Goal: Transaction & Acquisition: Purchase product/service

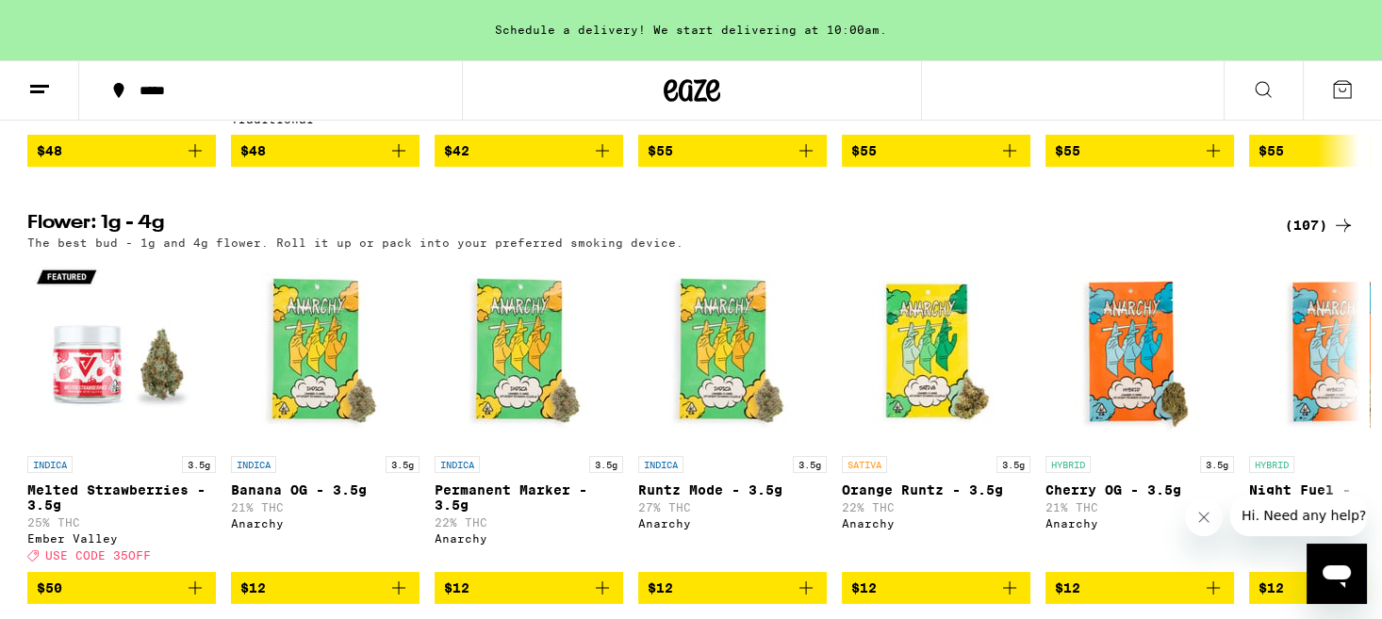
scroll to position [2166, 0]
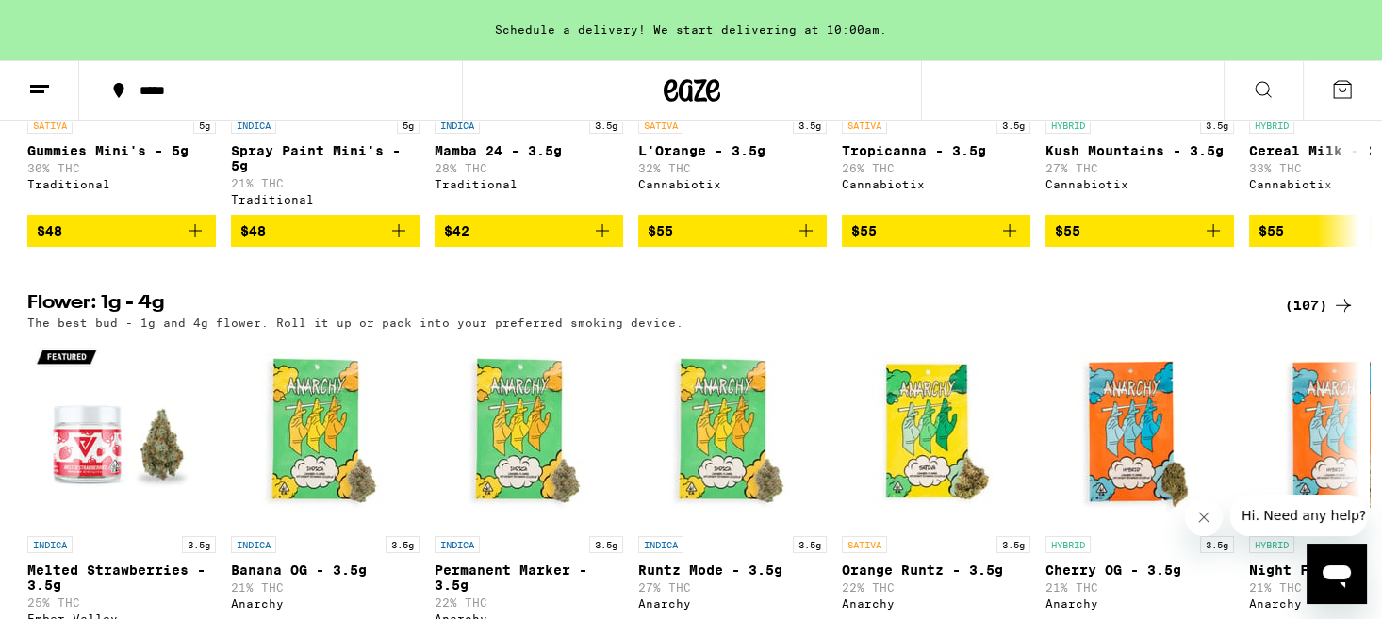
click at [1345, 312] on icon at bounding box center [1342, 305] width 15 height 13
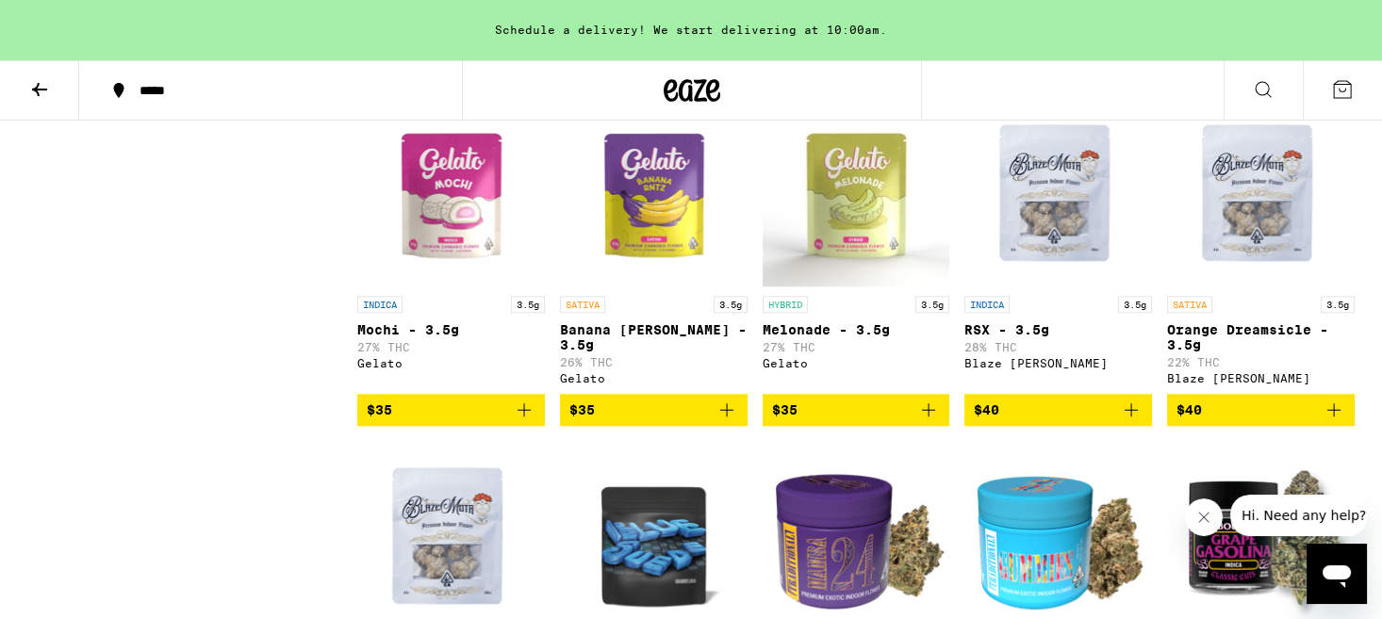
scroll to position [3337, 0]
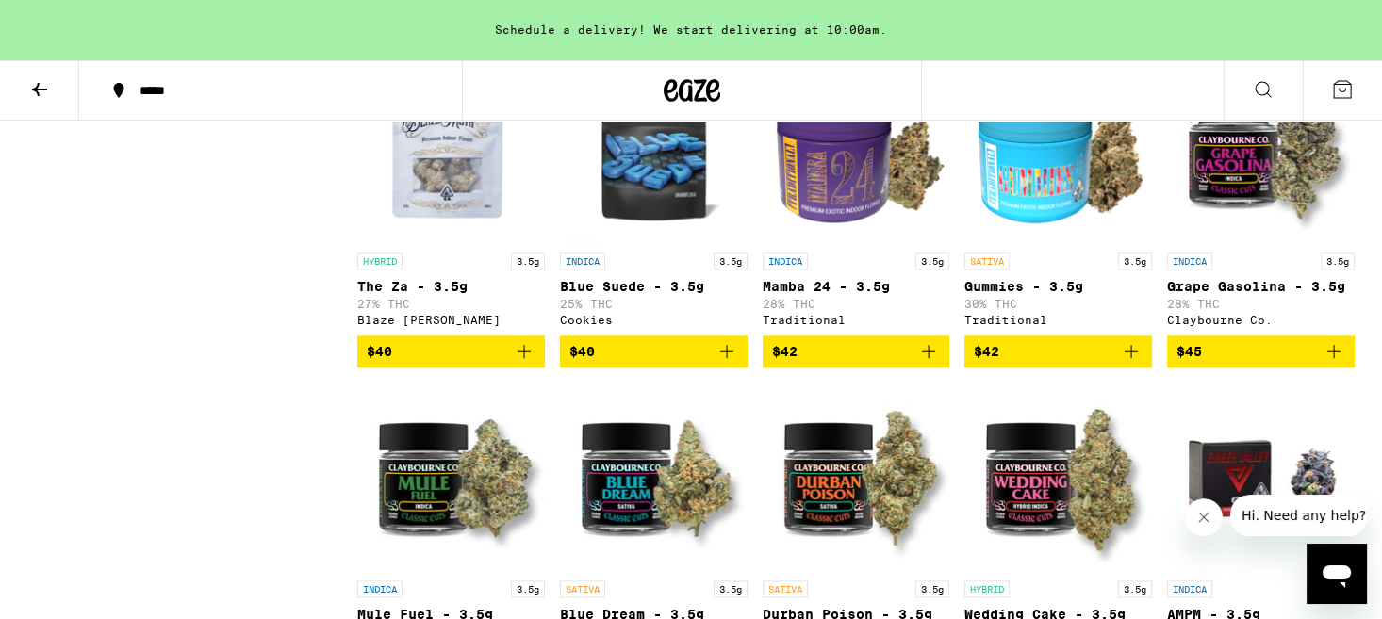
click at [1056, 243] on img "Open page for Gummies - 3.5g from Traditional" at bounding box center [1058, 149] width 188 height 188
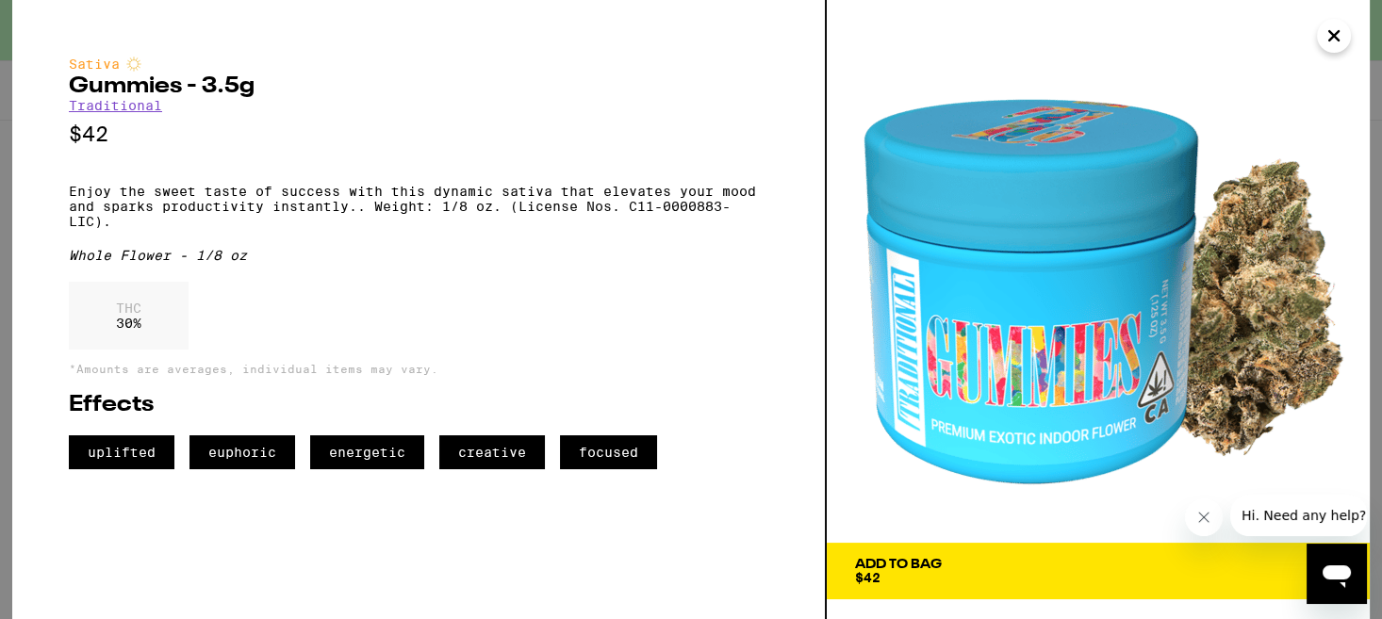
click at [1337, 37] on icon "Close" at bounding box center [1333, 36] width 23 height 28
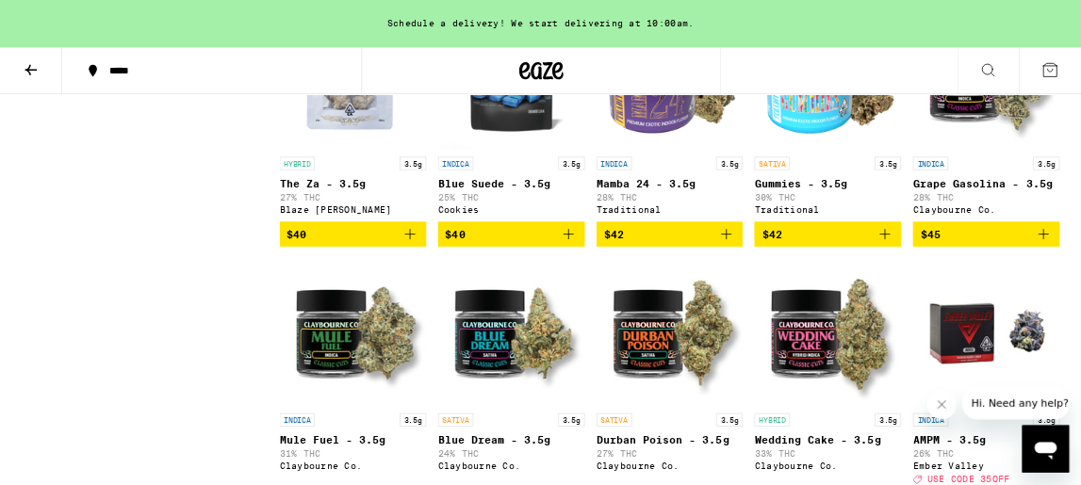
scroll to position [3398, 0]
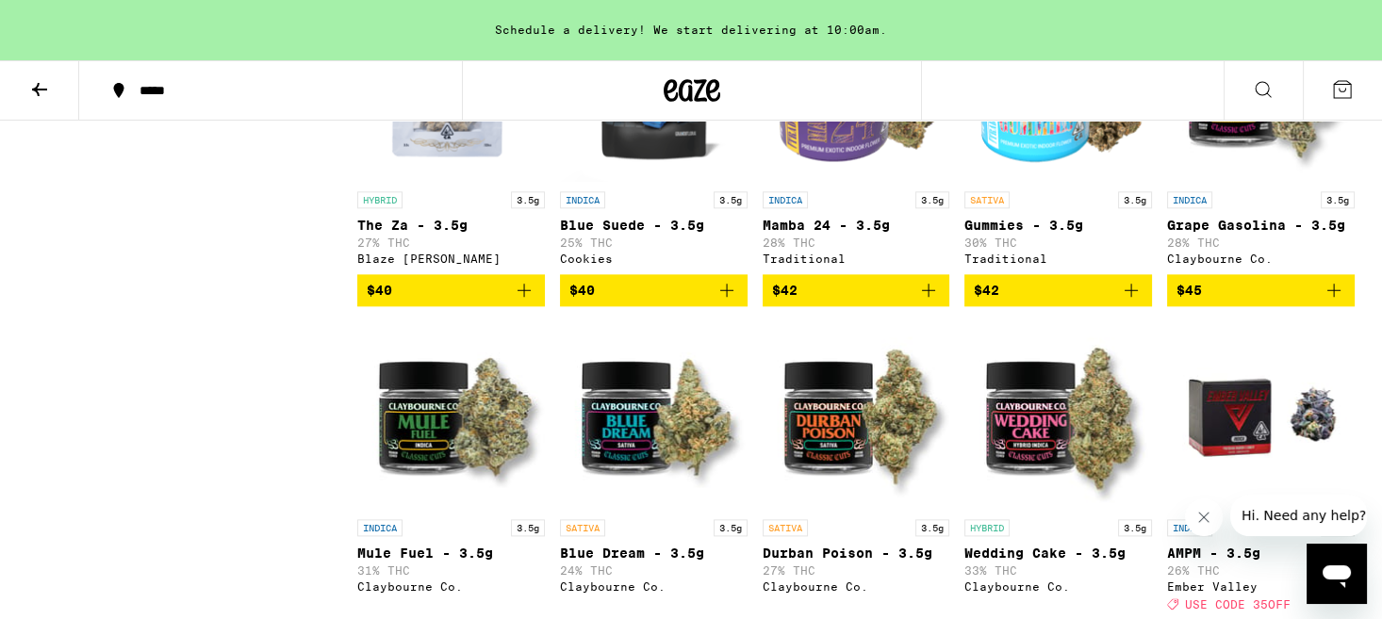
click at [833, 182] on img "Open page for Mamba 24 - 3.5g from Traditional" at bounding box center [856, 87] width 188 height 188
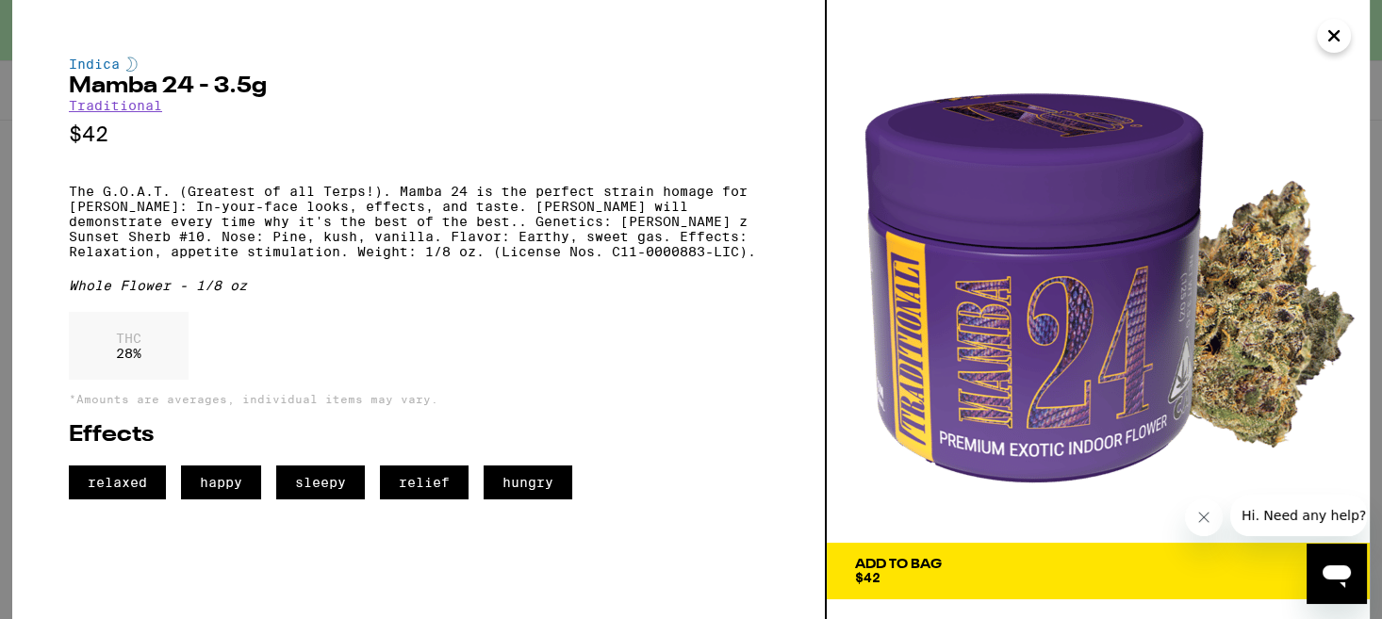
click at [1328, 37] on icon "Close" at bounding box center [1333, 36] width 23 height 28
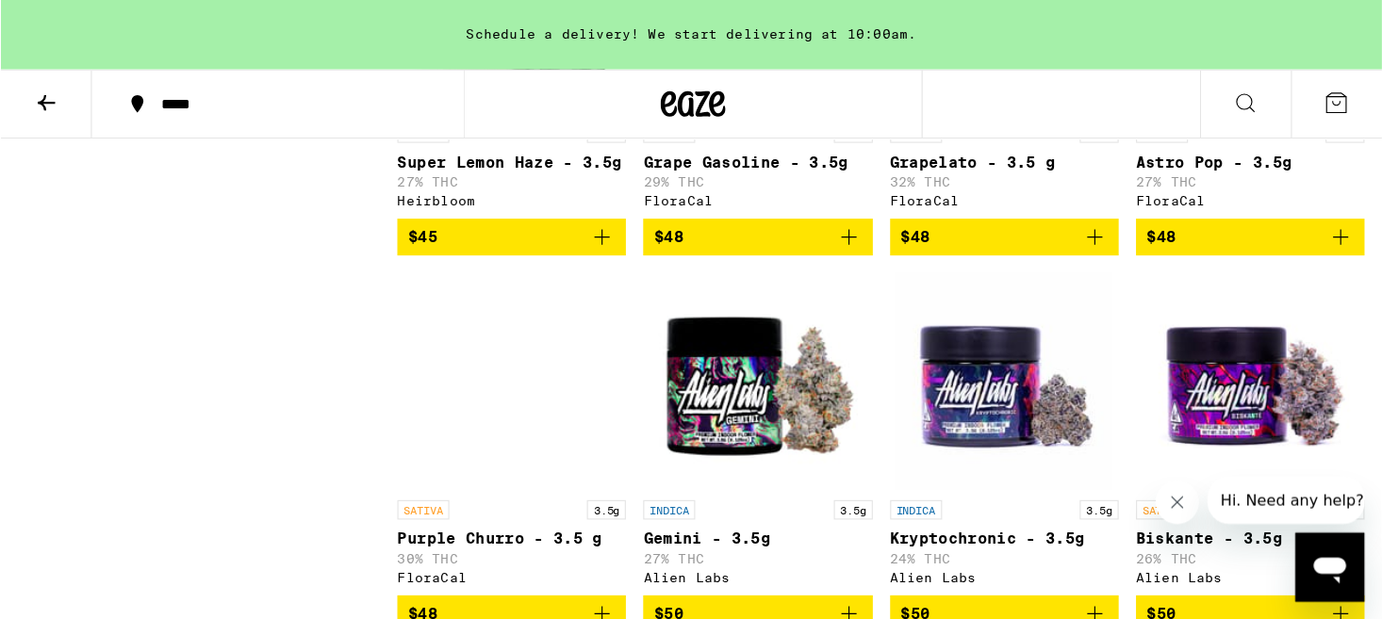
scroll to position [5928, 0]
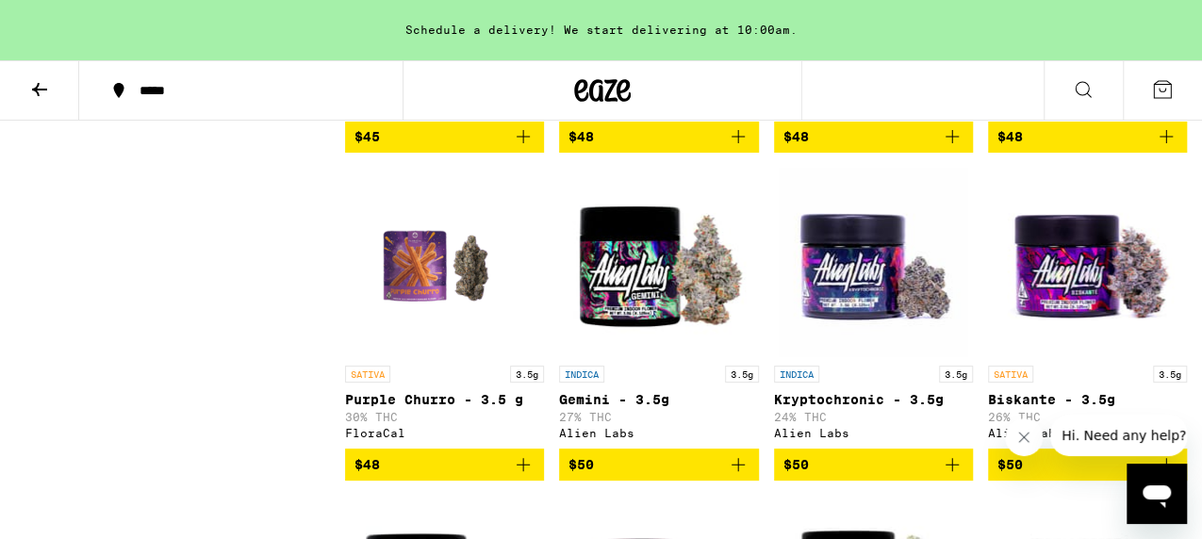
click at [437, 356] on img "Open page for Purple Churro - 3.5 g from FloraCal" at bounding box center [444, 262] width 146 height 188
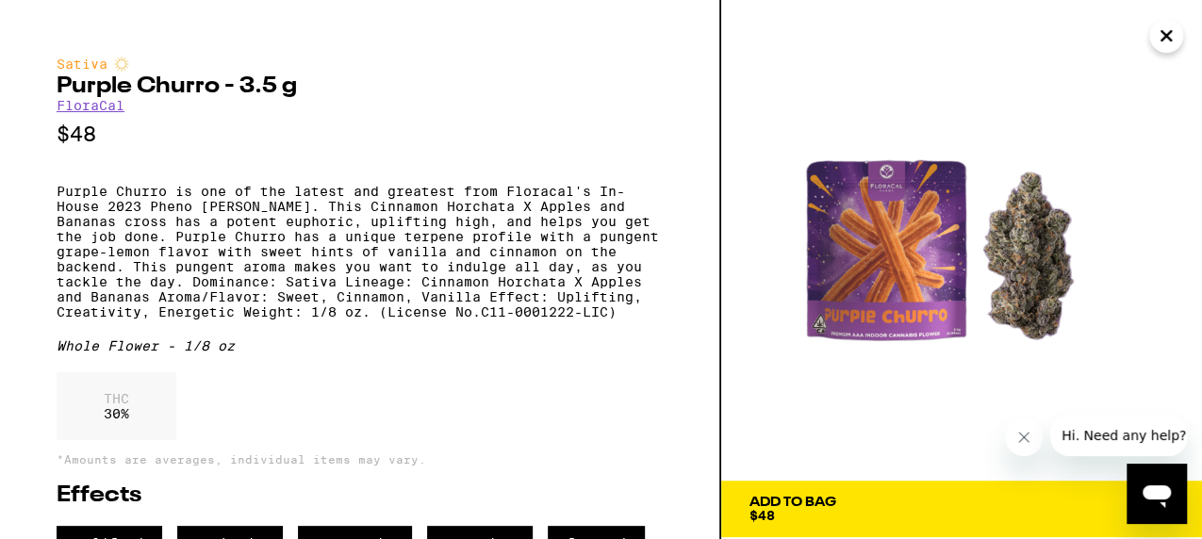
click at [1166, 33] on icon "Close" at bounding box center [1166, 36] width 23 height 28
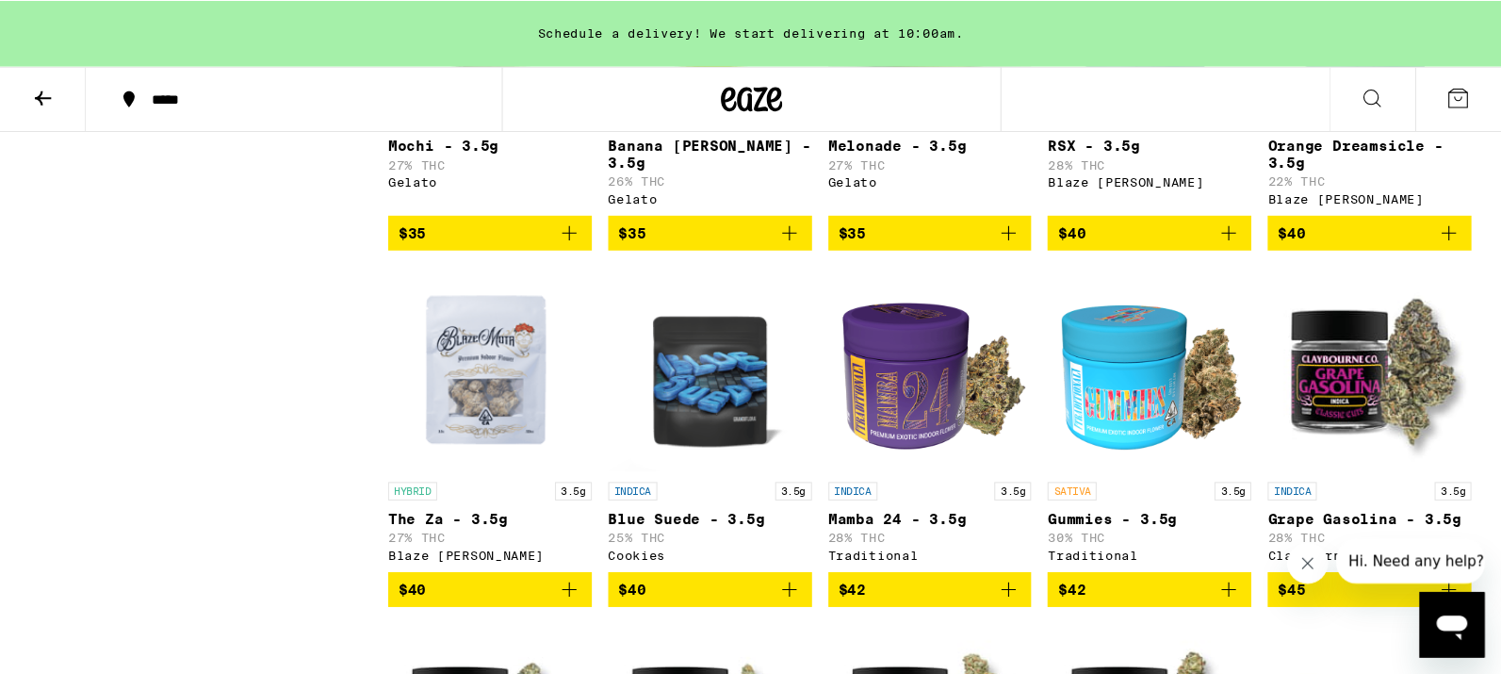
scroll to position [3194, 0]
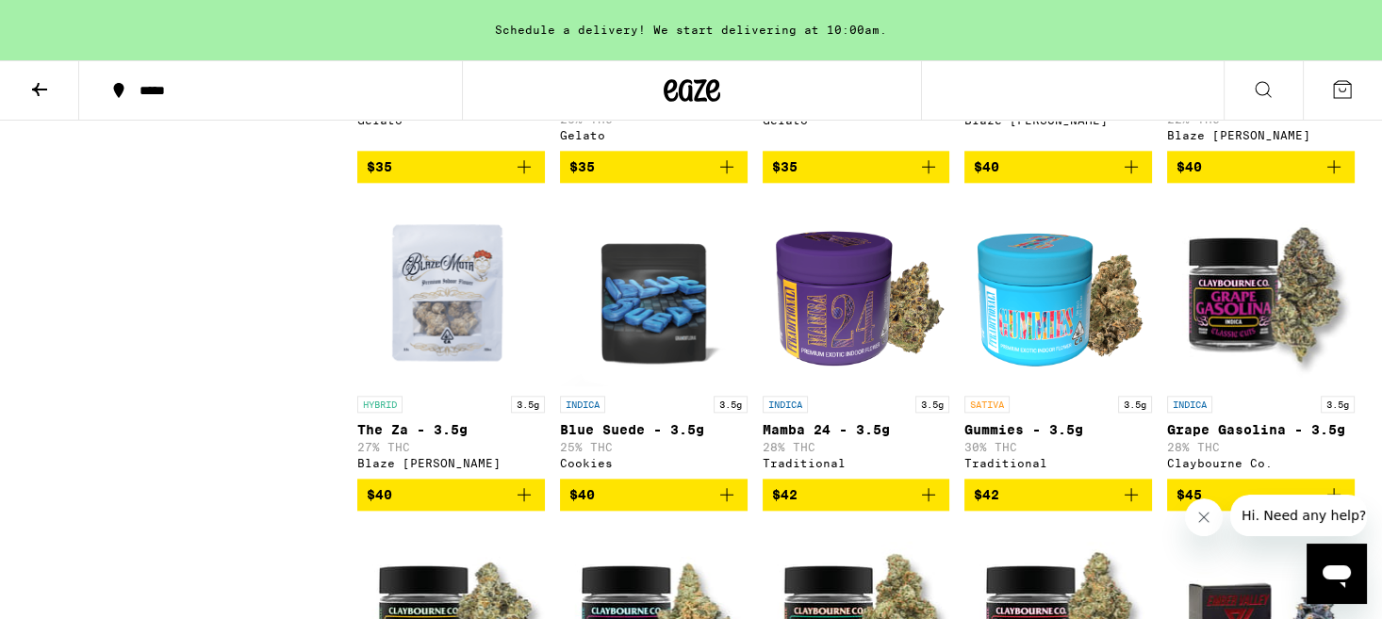
click at [640, 386] on img "Open page for Blue Suede - 3.5g from Cookies" at bounding box center [654, 292] width 188 height 188
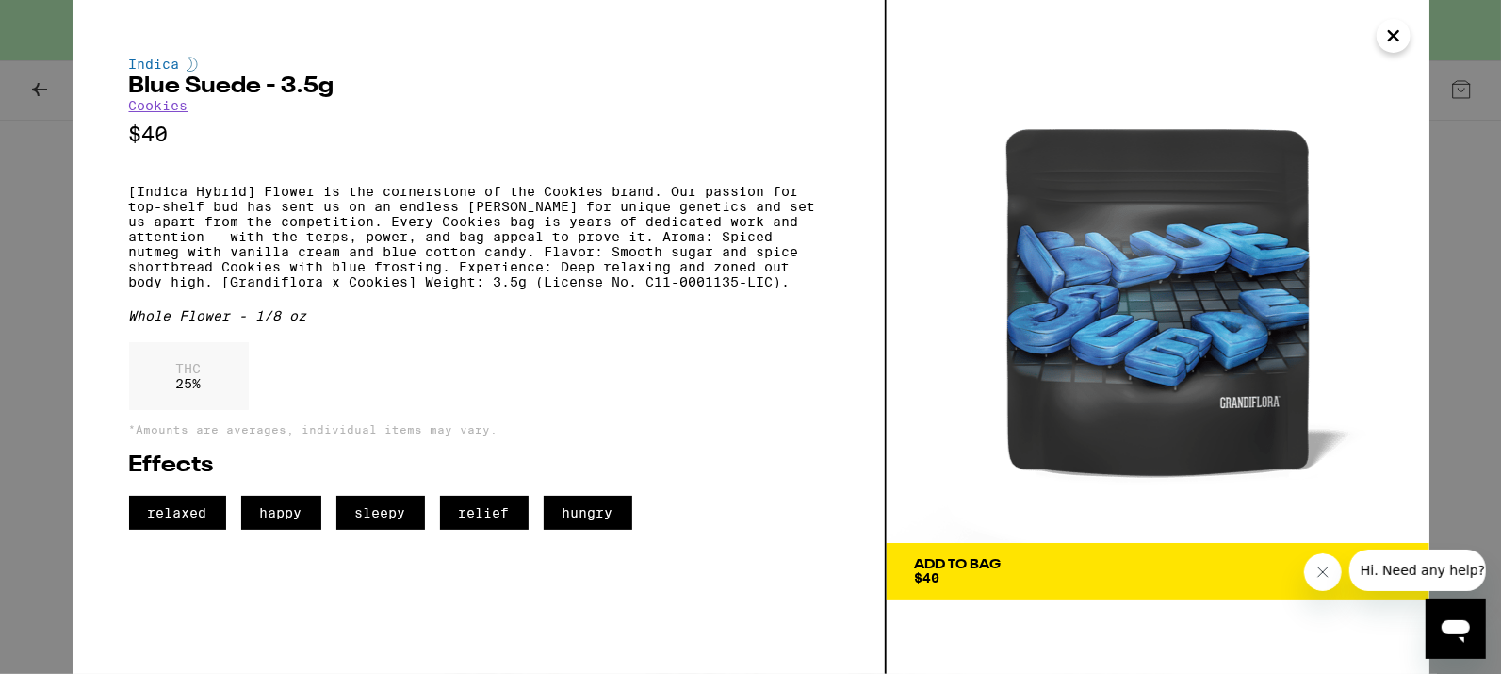
click at [1381, 36] on icon "Close" at bounding box center [1394, 36] width 23 height 28
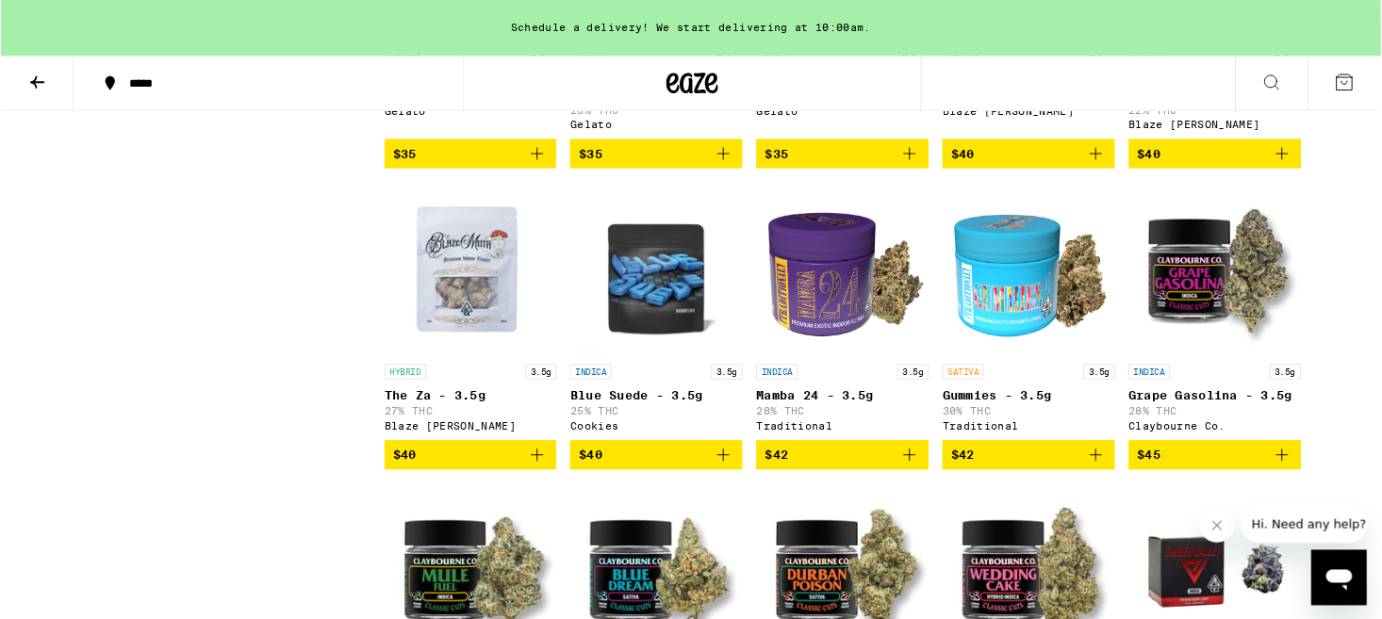
scroll to position [2643, 0]
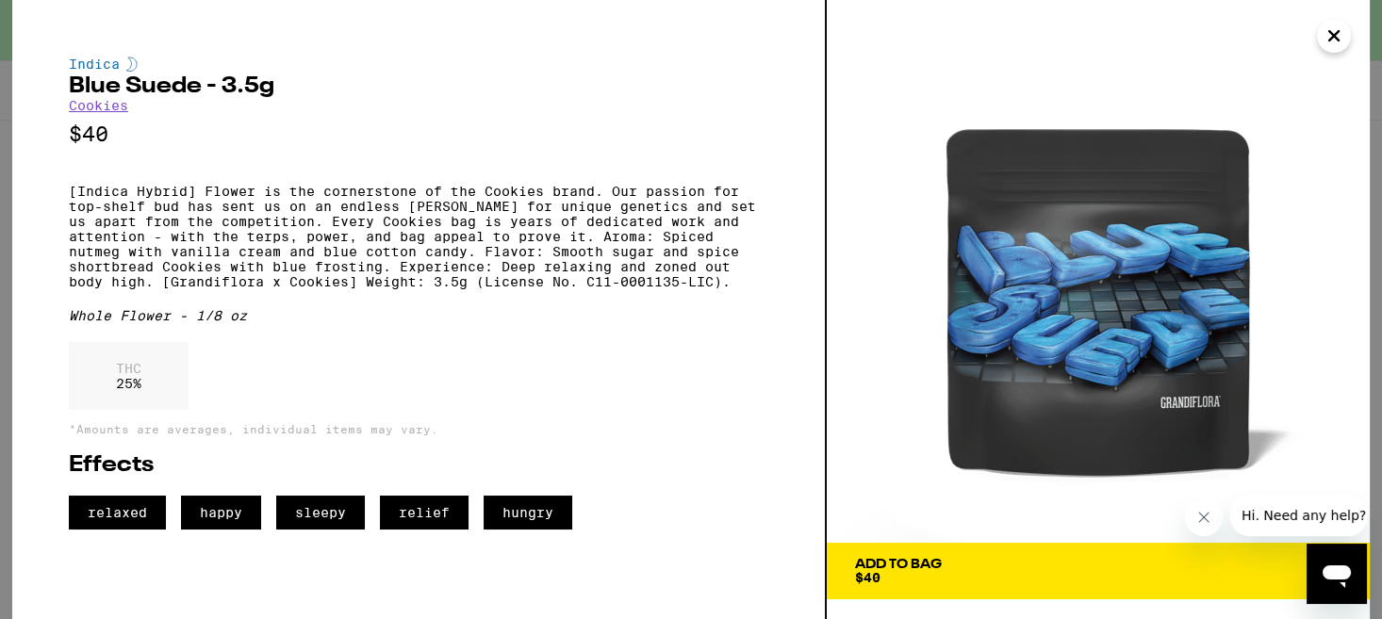
scroll to position [3194, 0]
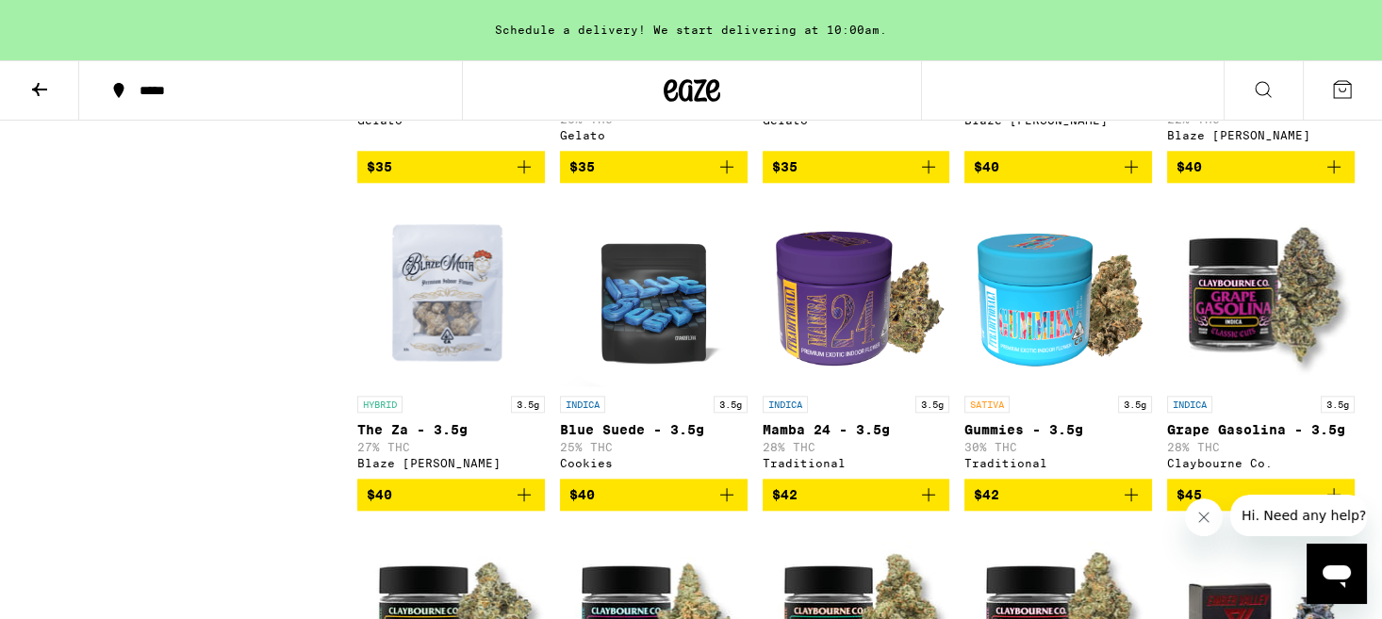
scroll to position [5928, 0]
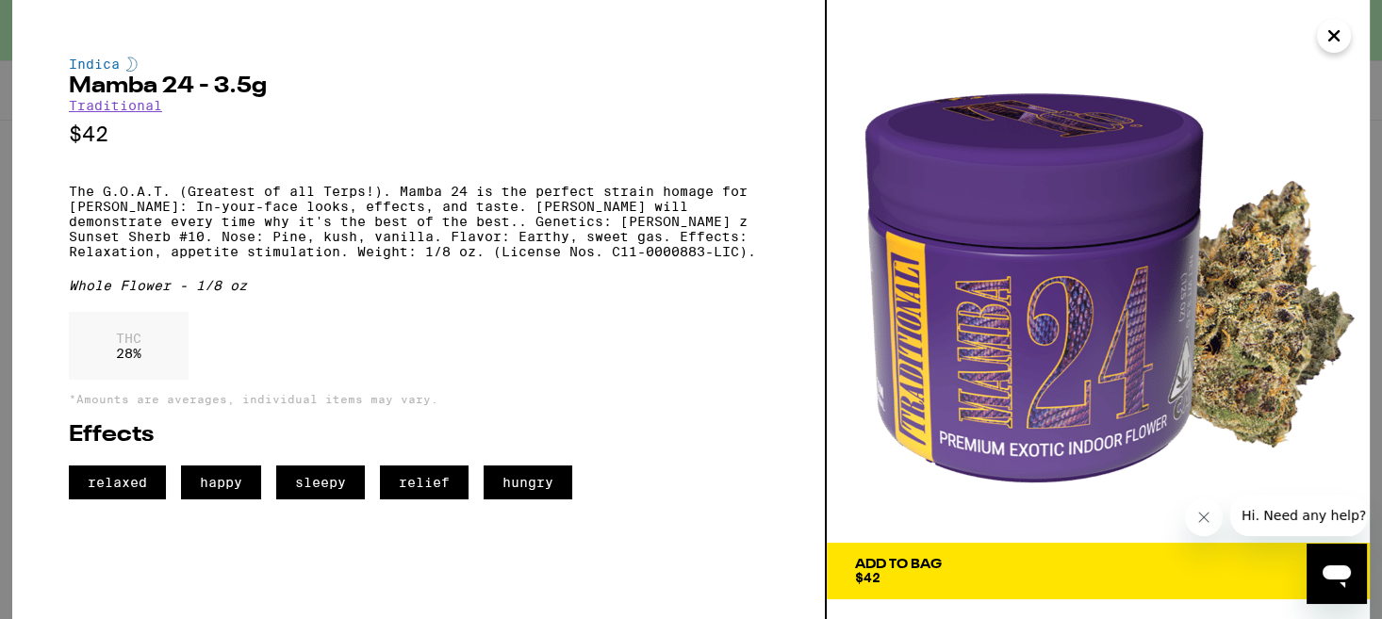
scroll to position [3337, 0]
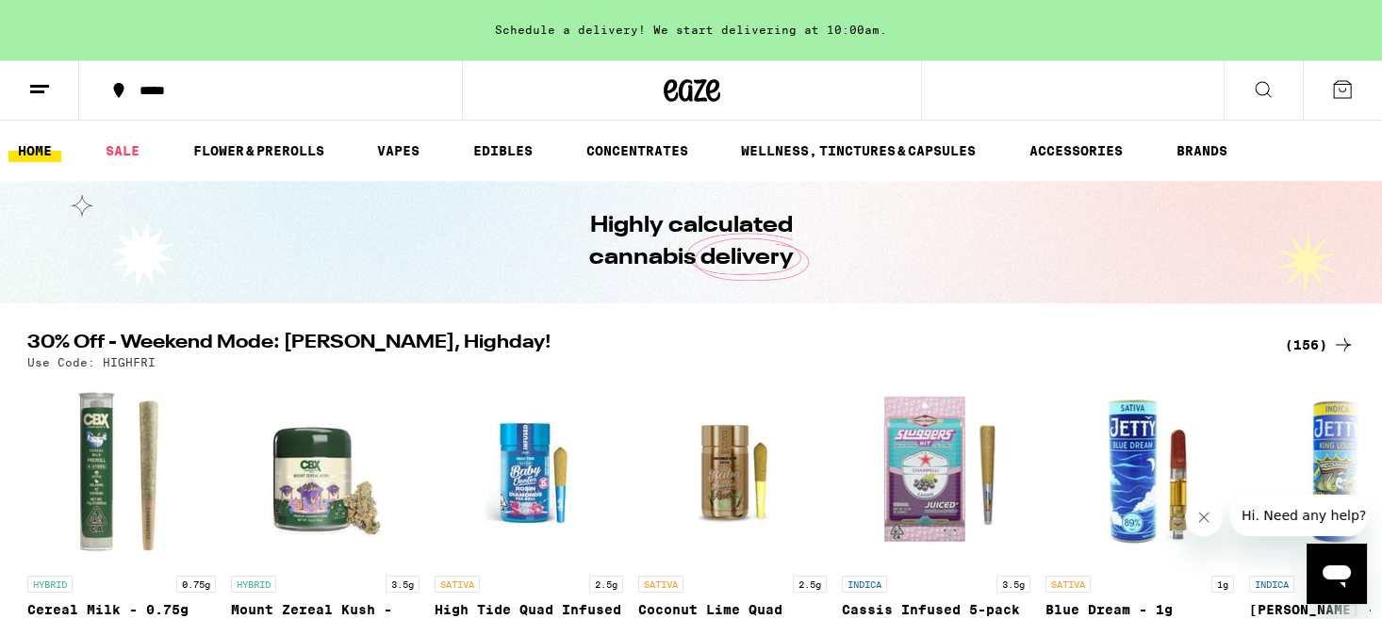
click at [1351, 342] on icon at bounding box center [1343, 345] width 23 height 23
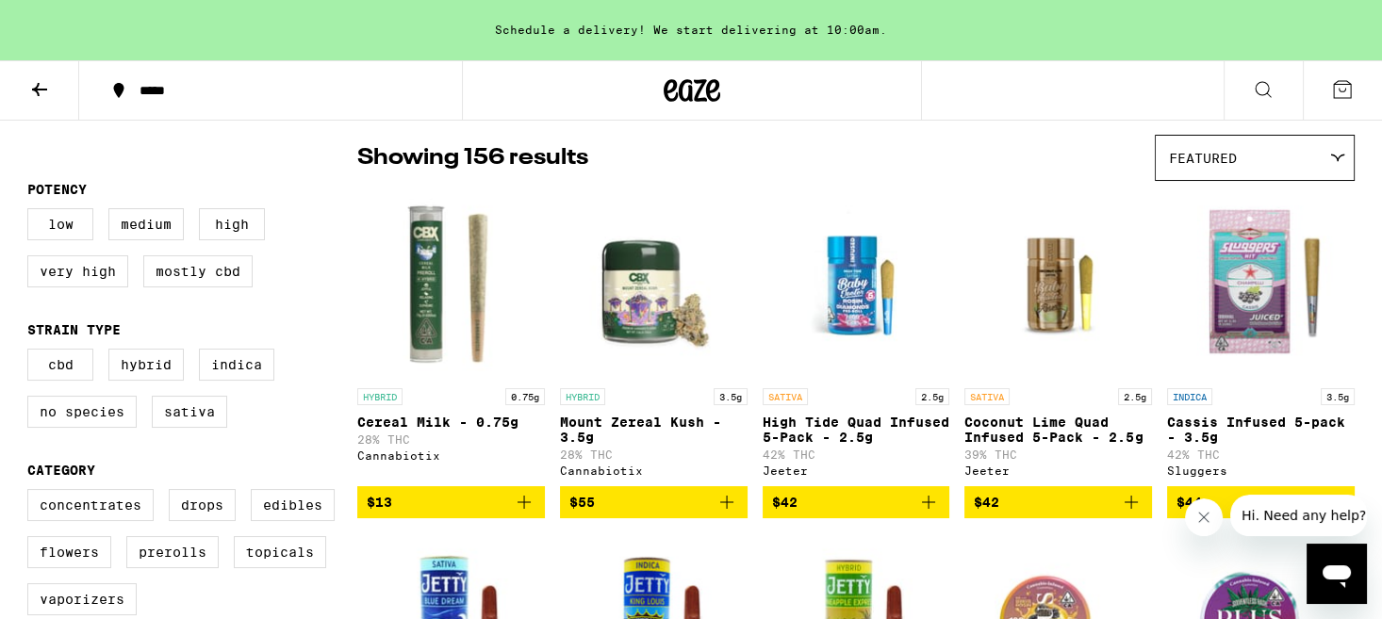
scroll to position [218, 0]
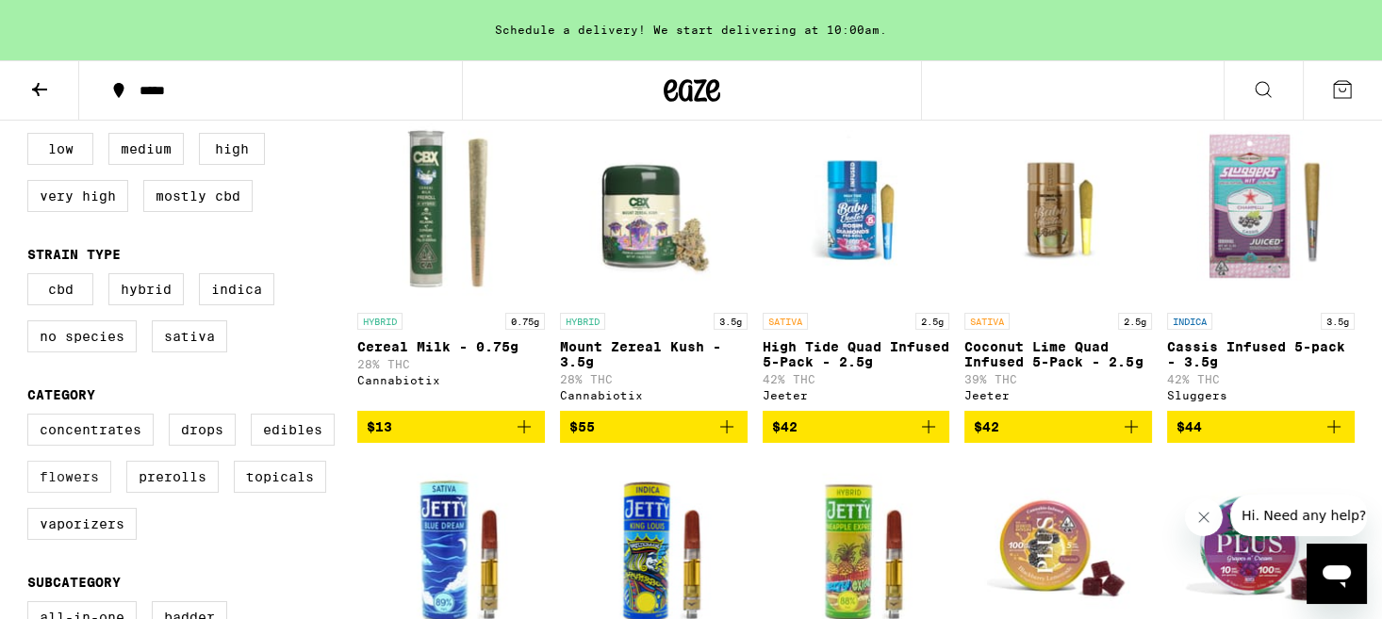
click at [63, 493] on label "Flowers" at bounding box center [69, 477] width 84 height 32
click at [32, 418] on input "Flowers" at bounding box center [31, 417] width 1 height 1
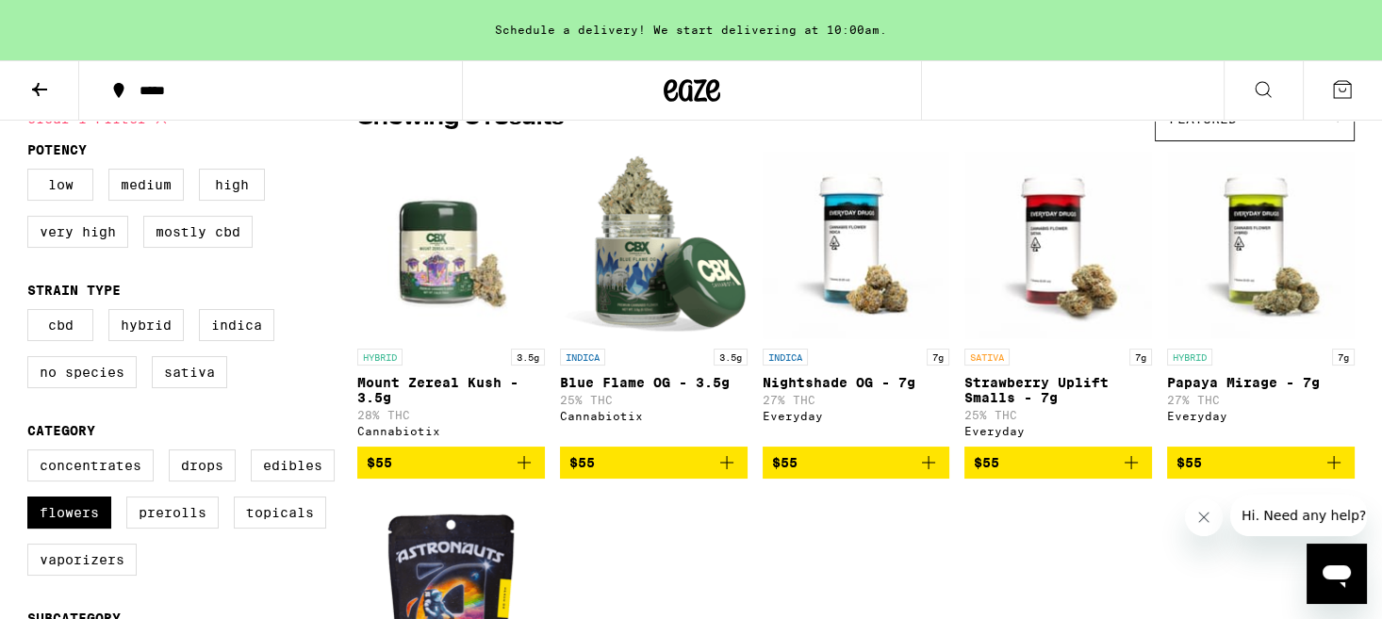
scroll to position [262, 0]
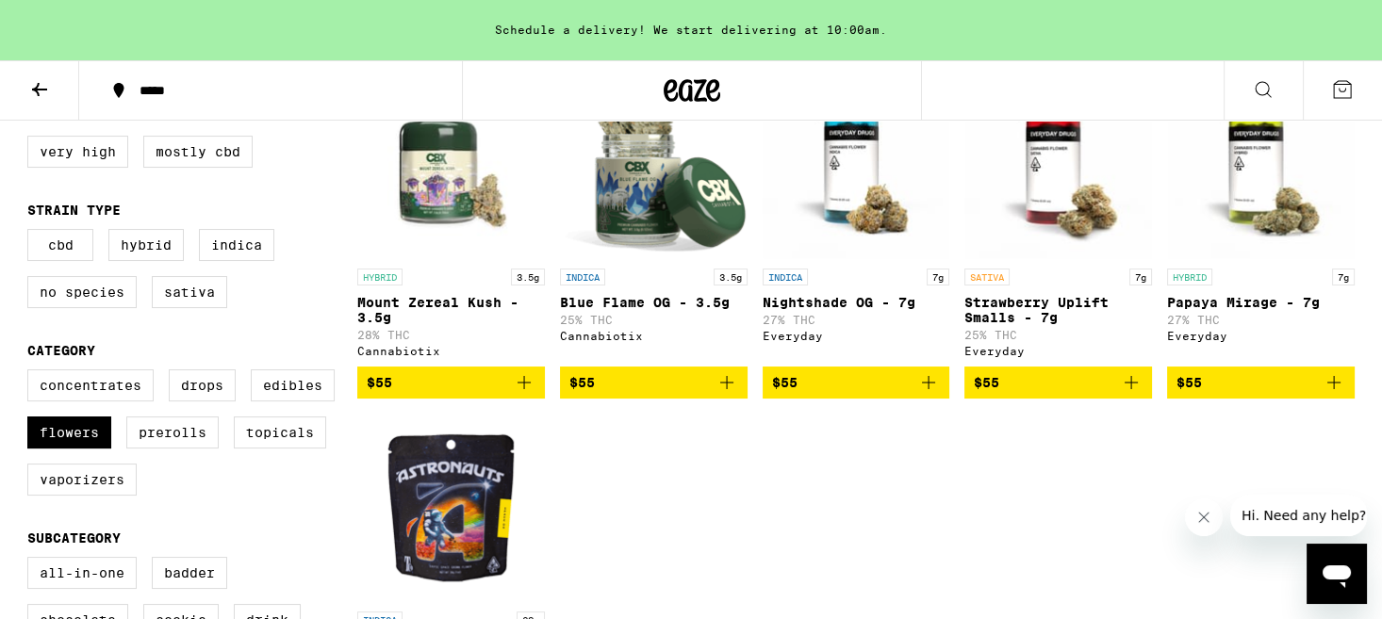
checkbox input "false"
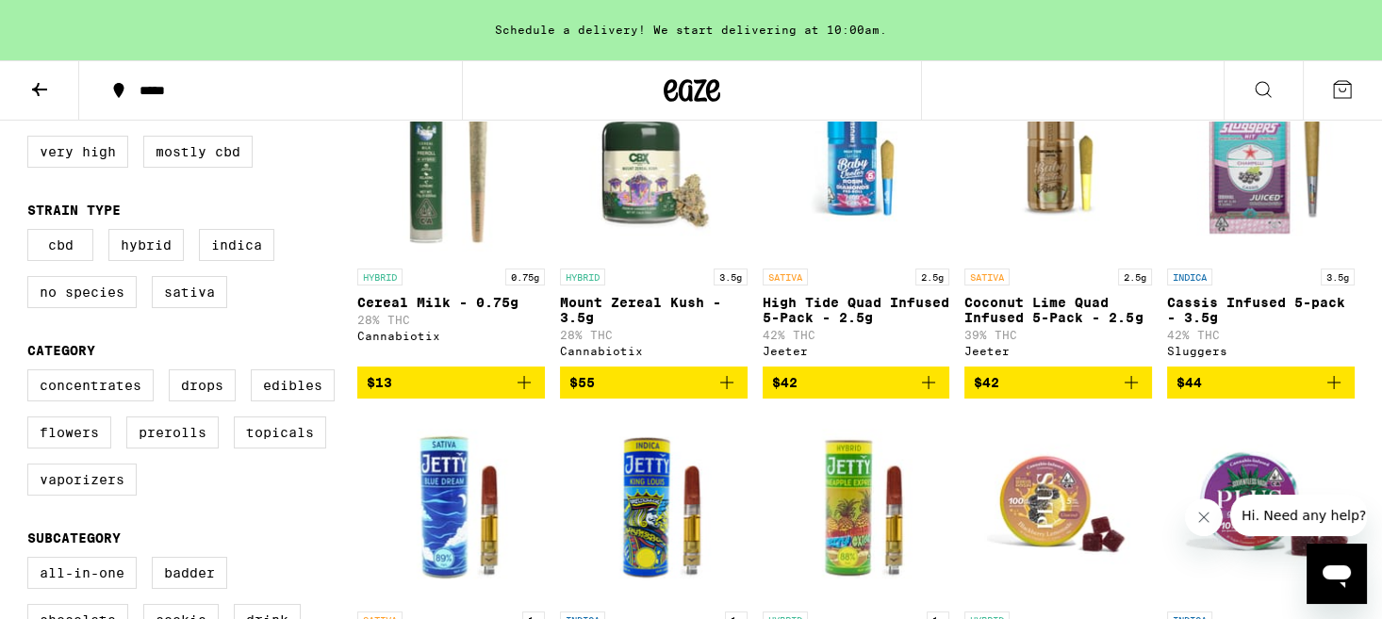
scroll to position [218, 0]
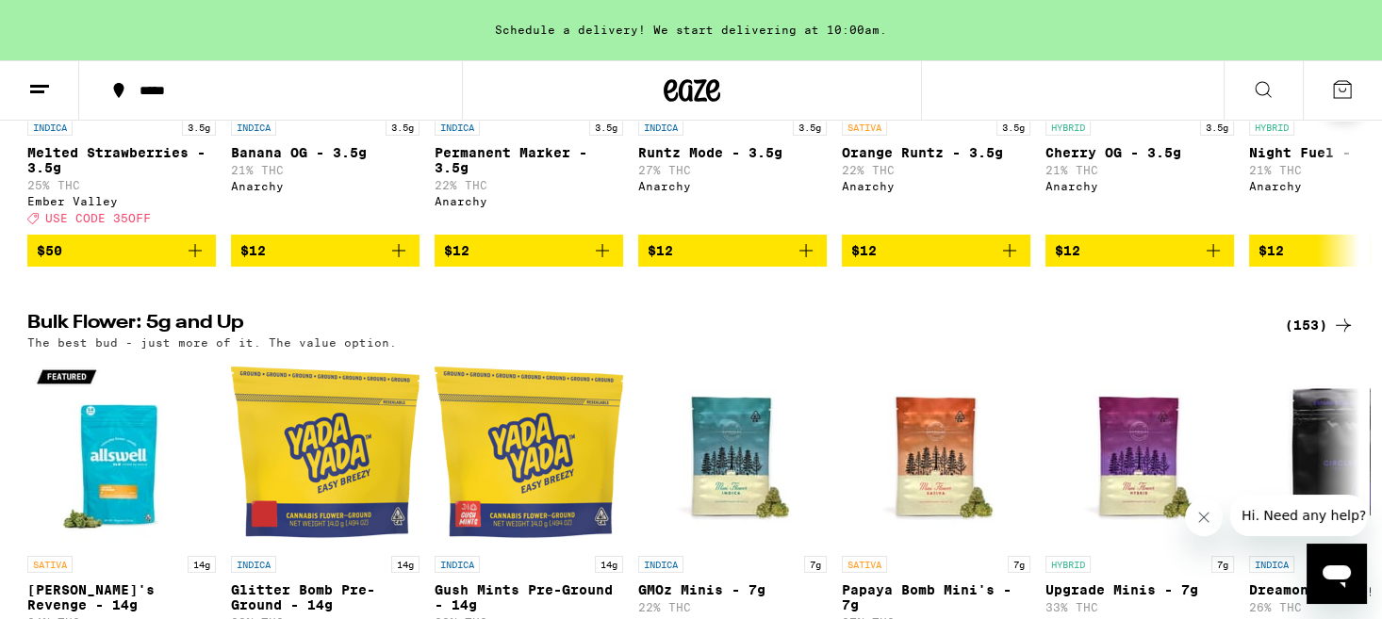
scroll to position [2640, 0]
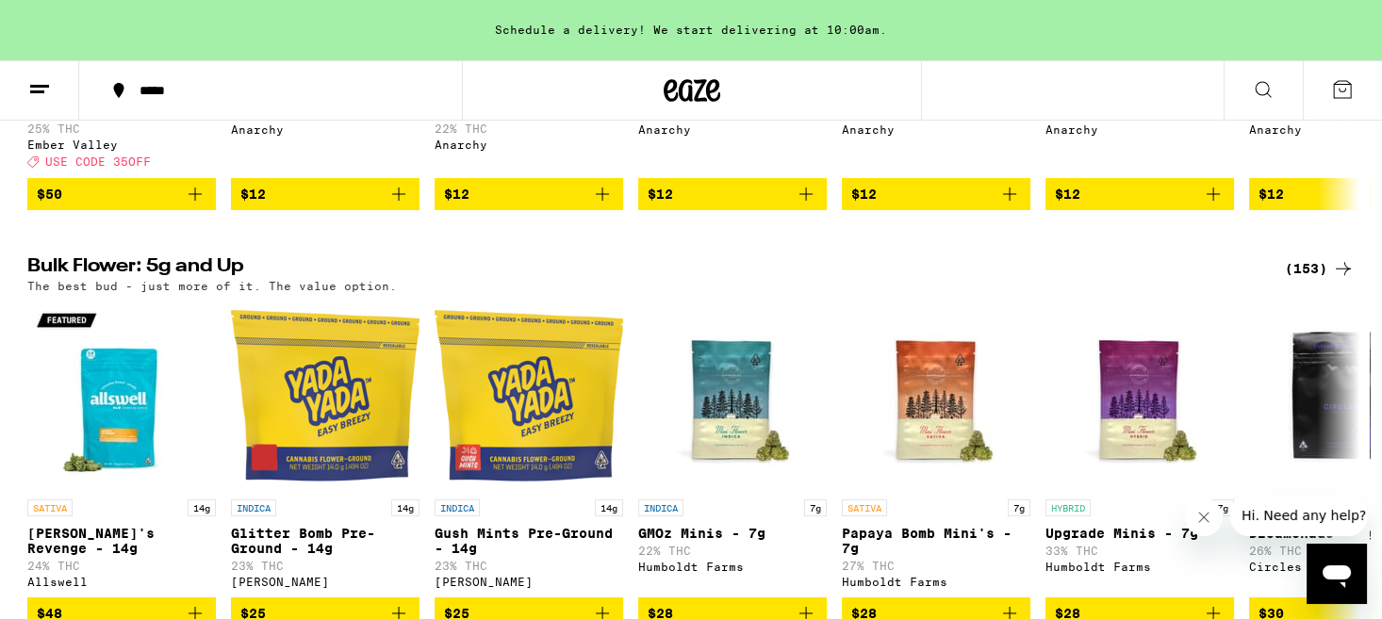
click at [1350, 280] on icon at bounding box center [1343, 268] width 23 height 23
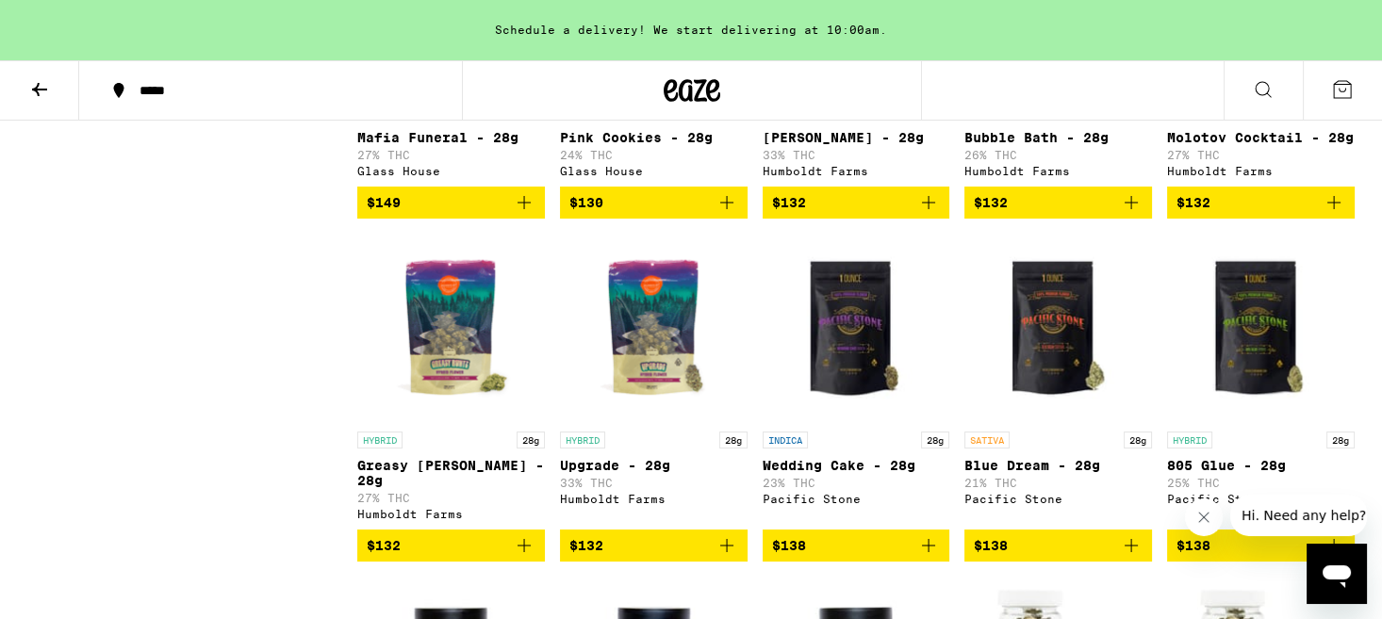
scroll to position [9638, 0]
